Goal: Task Accomplishment & Management: Manage account settings

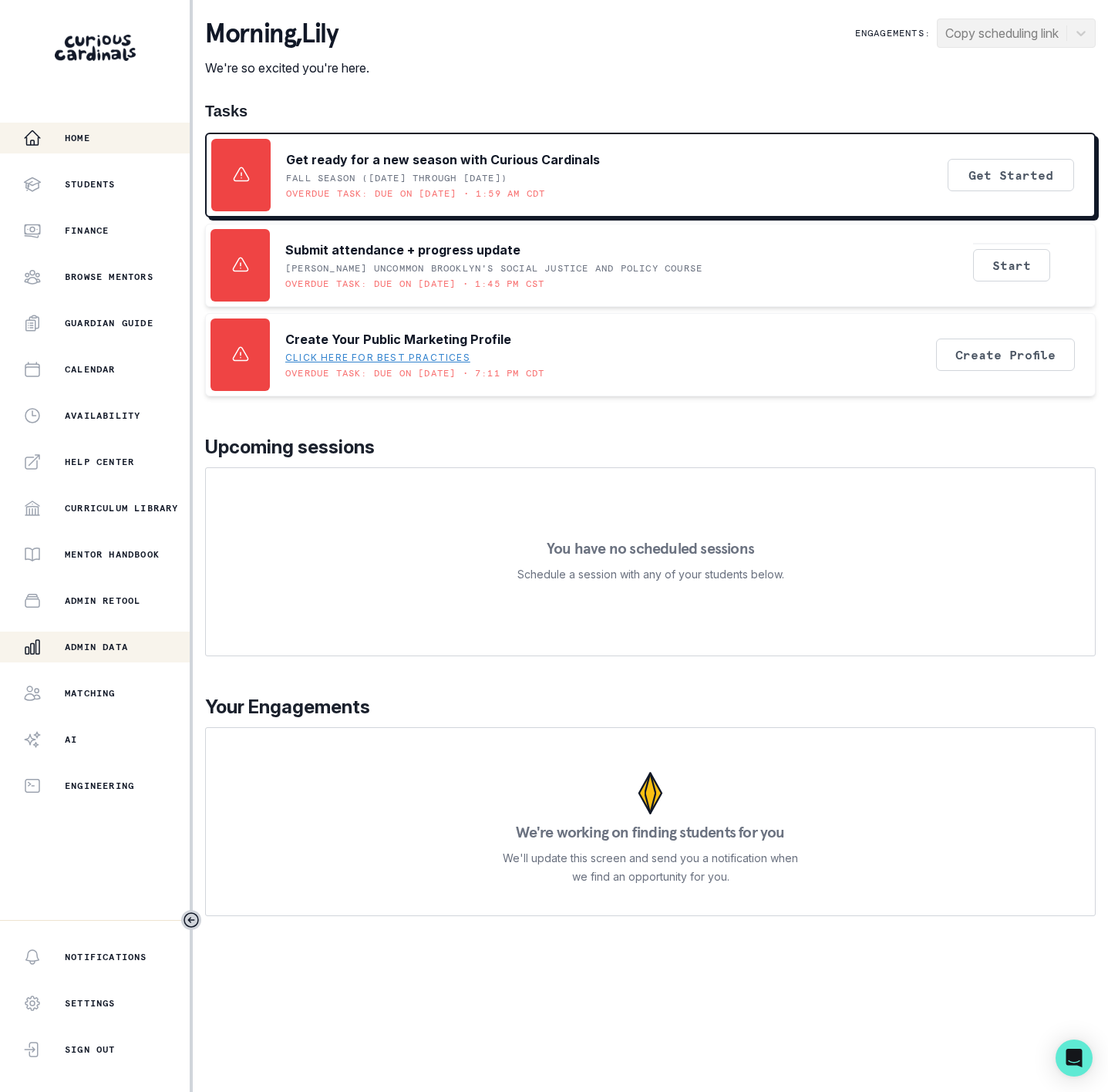
click at [77, 633] on button "Admin Data" at bounding box center [95, 647] width 190 height 31
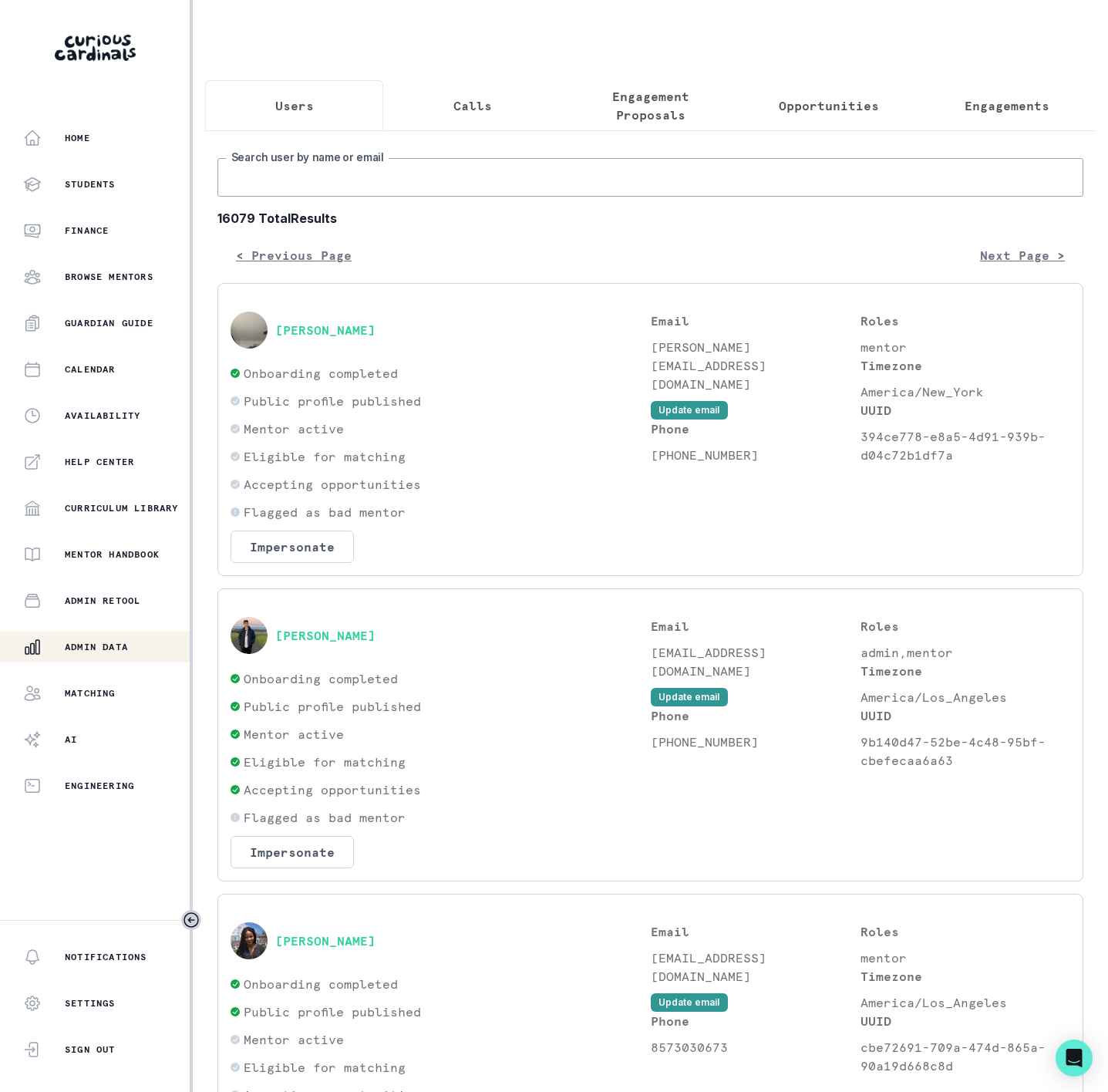
click at [306, 196] on input "Search user by name or email" at bounding box center [650, 177] width 866 height 38
paste input "v"
click at [306, 196] on input "Search user by name or email" at bounding box center [650, 177] width 866 height 38
type input "vikaash"
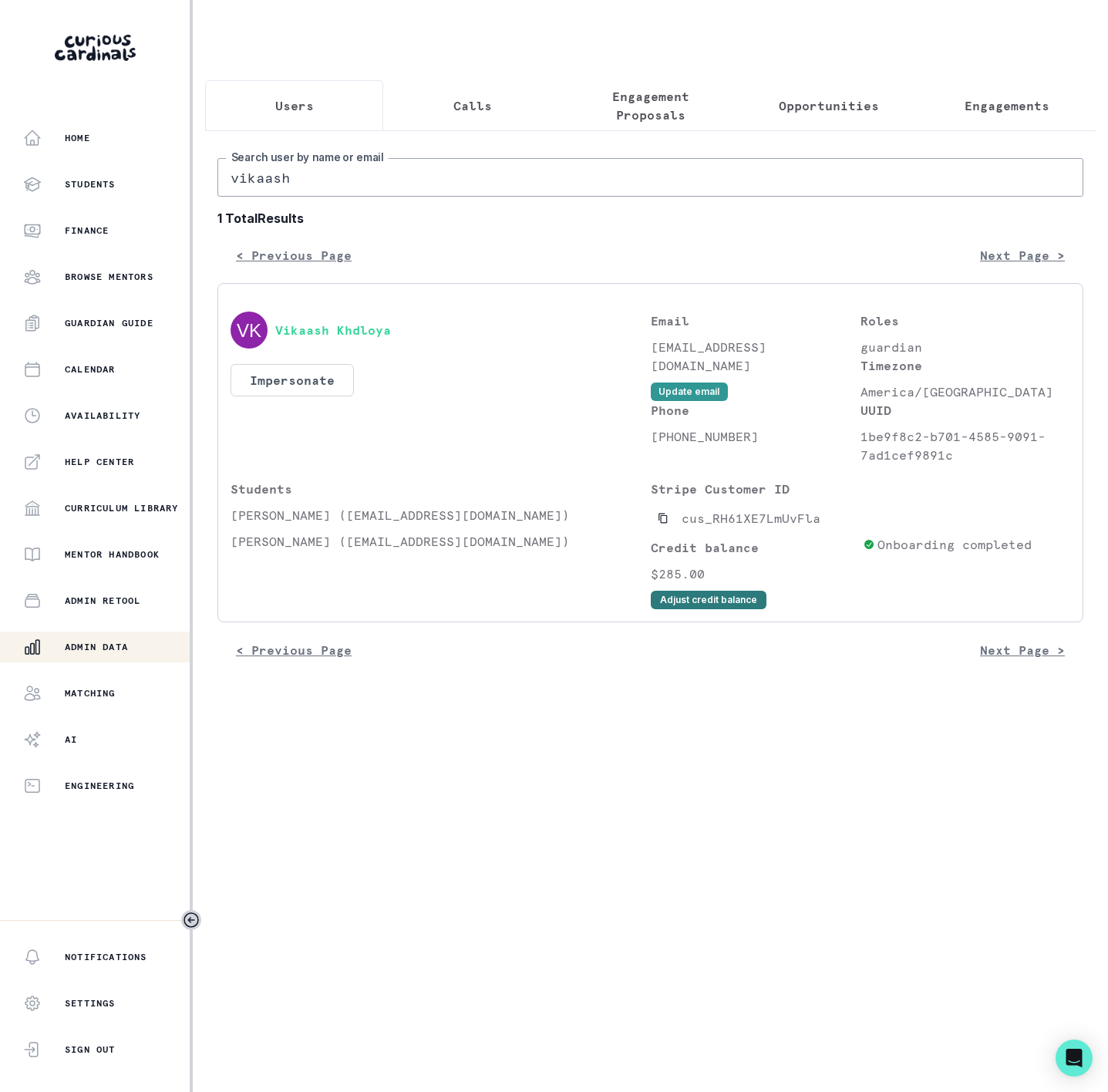
click at [675, 609] on button "Adjust credit balance" at bounding box center [709, 600] width 116 height 19
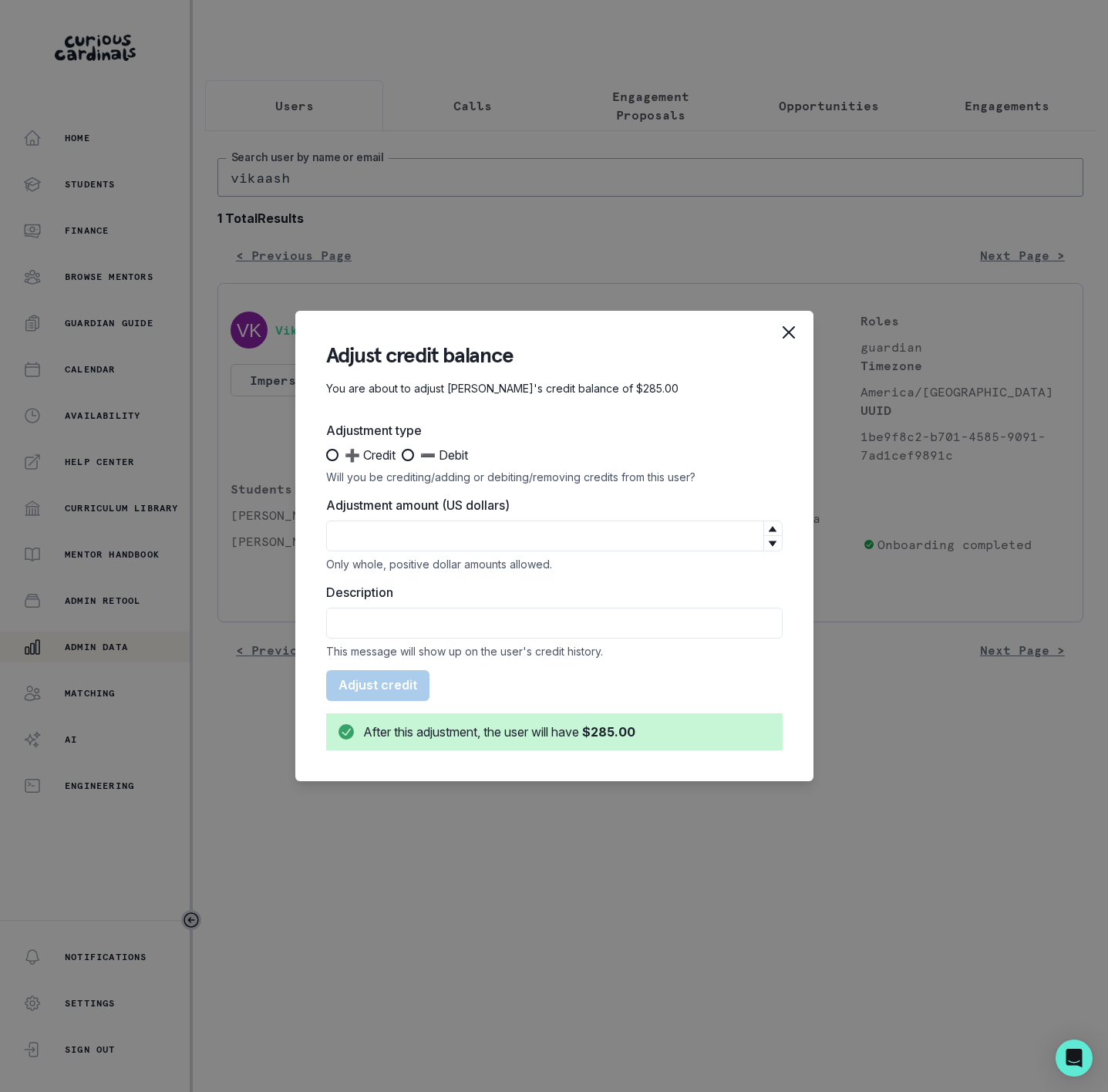
click at [332, 452] on span at bounding box center [333, 455] width 12 height 12
click at [327, 455] on input "➕ Credit" at bounding box center [326, 455] width 1 height 1
radio input "true"
click at [396, 527] on input "Adjustment amount (US dollars)" at bounding box center [555, 535] width 457 height 31
type input "475"
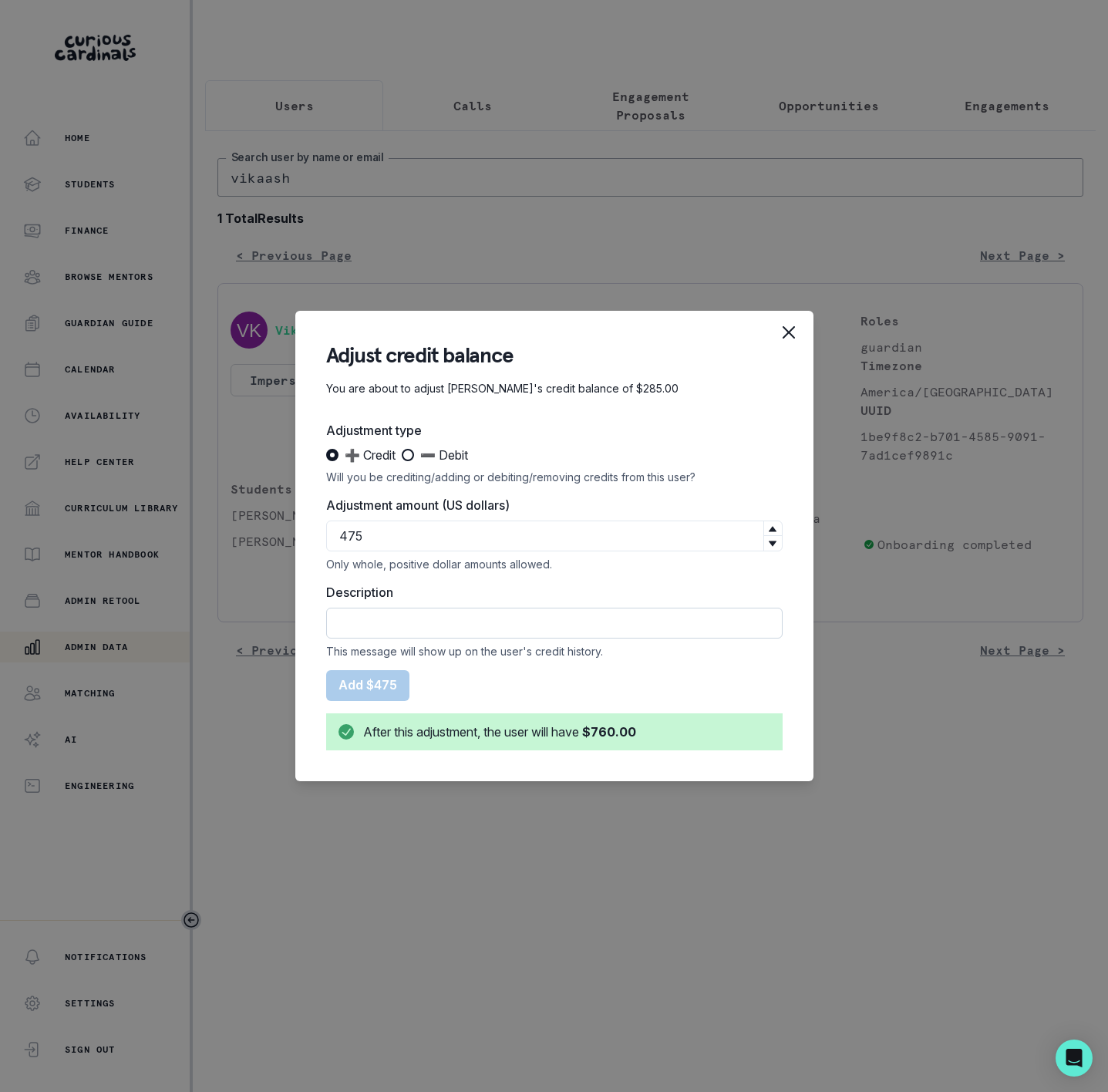
click at [359, 620] on input "Description" at bounding box center [555, 623] width 457 height 31
type input "Payment on Package"
click at [393, 694] on button "Add $475" at bounding box center [368, 685] width 83 height 31
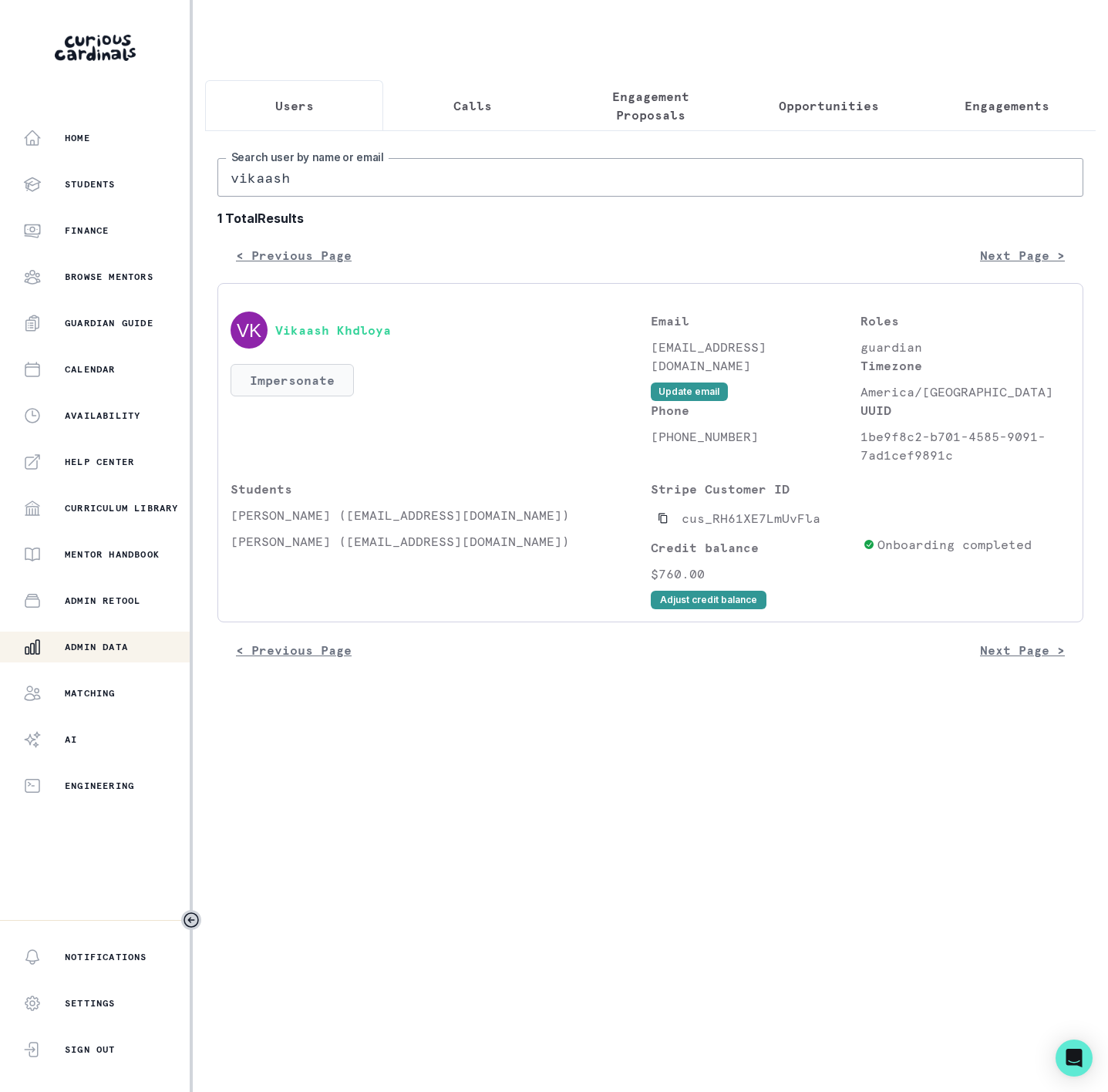
click at [280, 396] on button "Impersonate" at bounding box center [292, 380] width 123 height 32
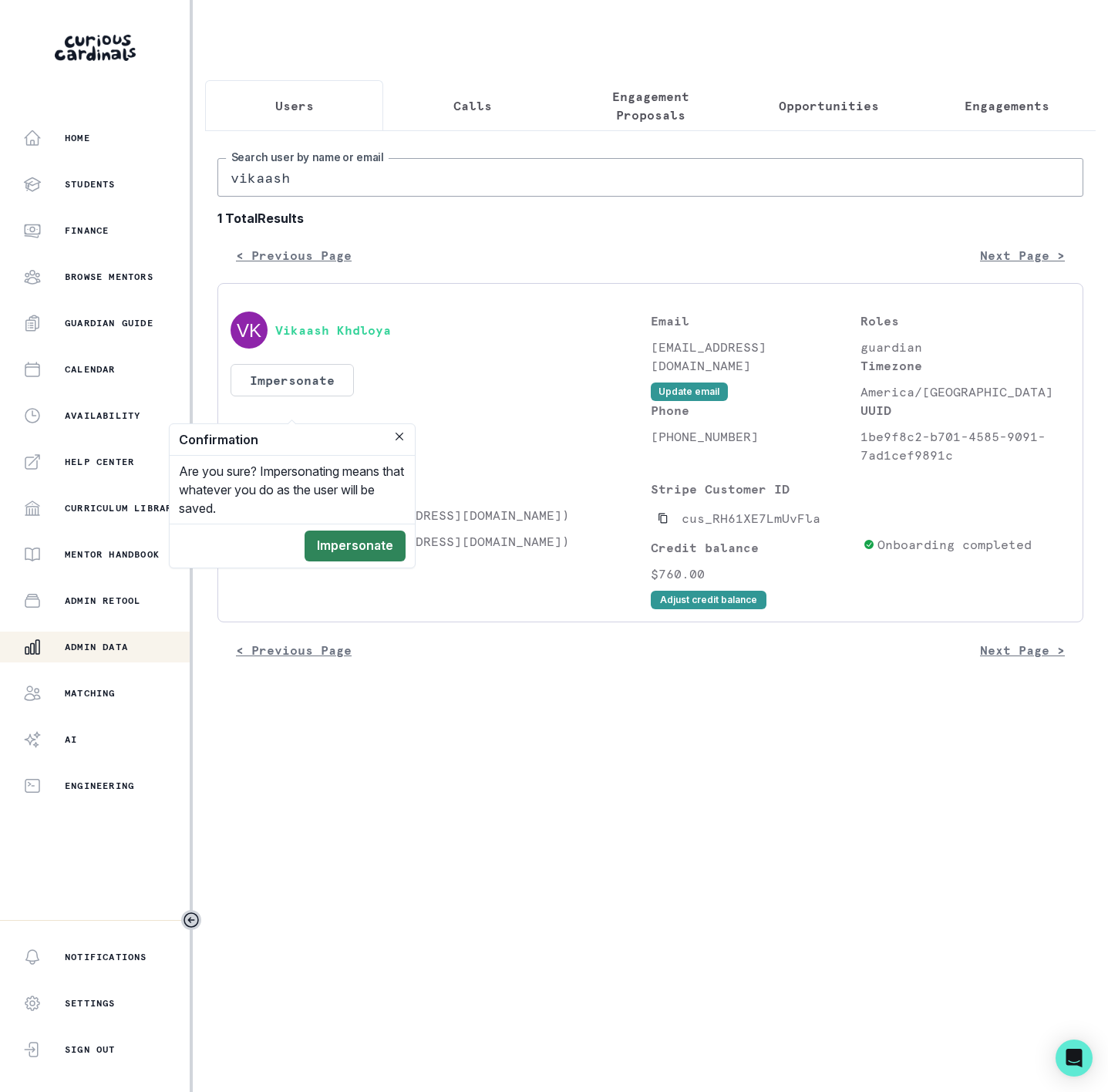
click at [367, 551] on button "Impersonate" at bounding box center [354, 546] width 101 height 31
